Goal: Find specific page/section: Find specific page/section

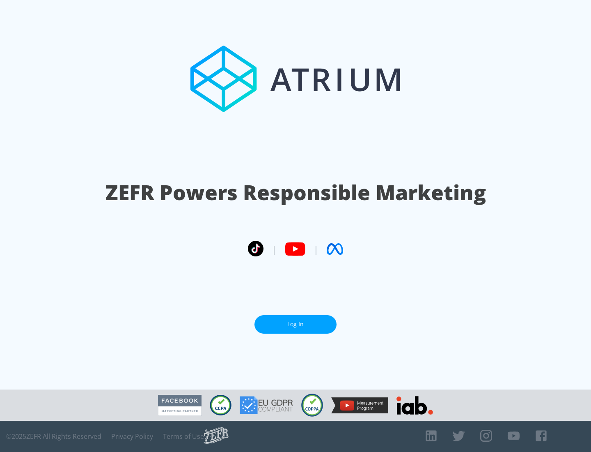
click at [296, 324] on link "Log In" at bounding box center [296, 324] width 82 height 18
